Goal: Information Seeking & Learning: Understand process/instructions

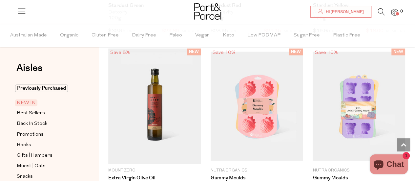
scroll to position [1167, 0]
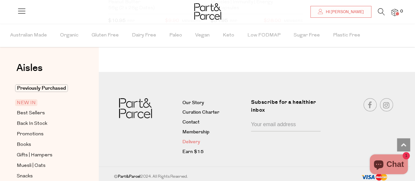
click at [189, 138] on link "Delivery" at bounding box center [214, 142] width 64 height 8
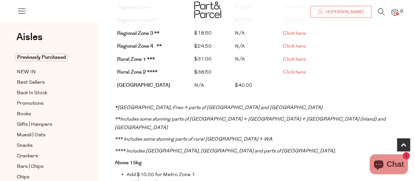
scroll to position [229, 0]
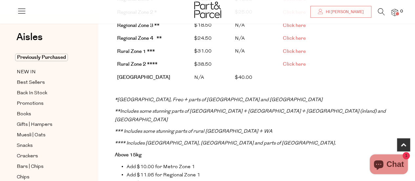
click at [297, 48] on span "Click here" at bounding box center [294, 51] width 23 height 7
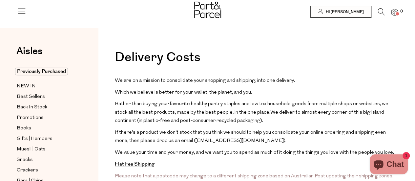
scroll to position [0, 0]
